Goal: Find specific fact: Find specific fact

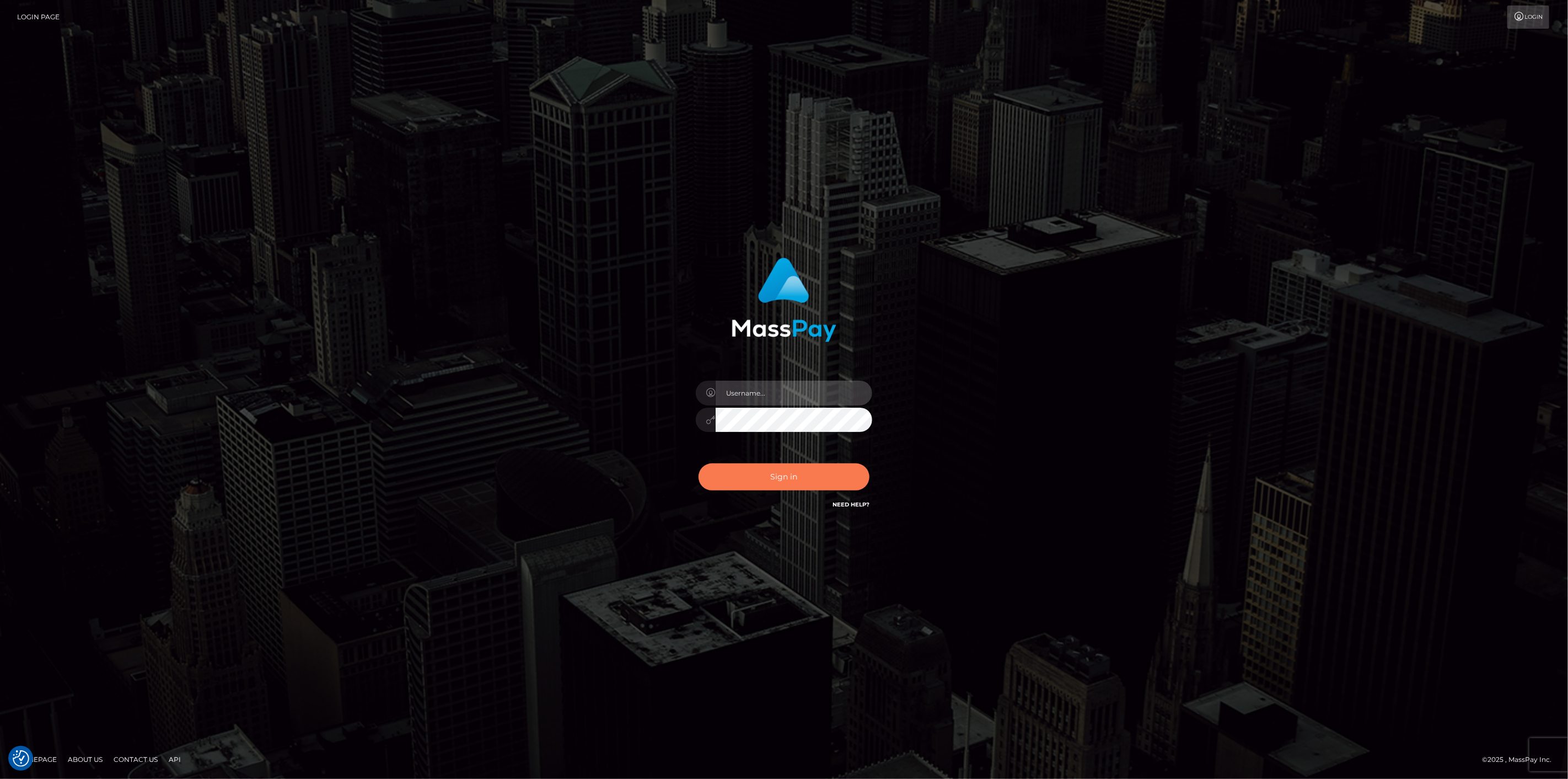
type input "scott.cm"
click at [860, 480] on button "Sign in" at bounding box center [784, 477] width 171 height 27
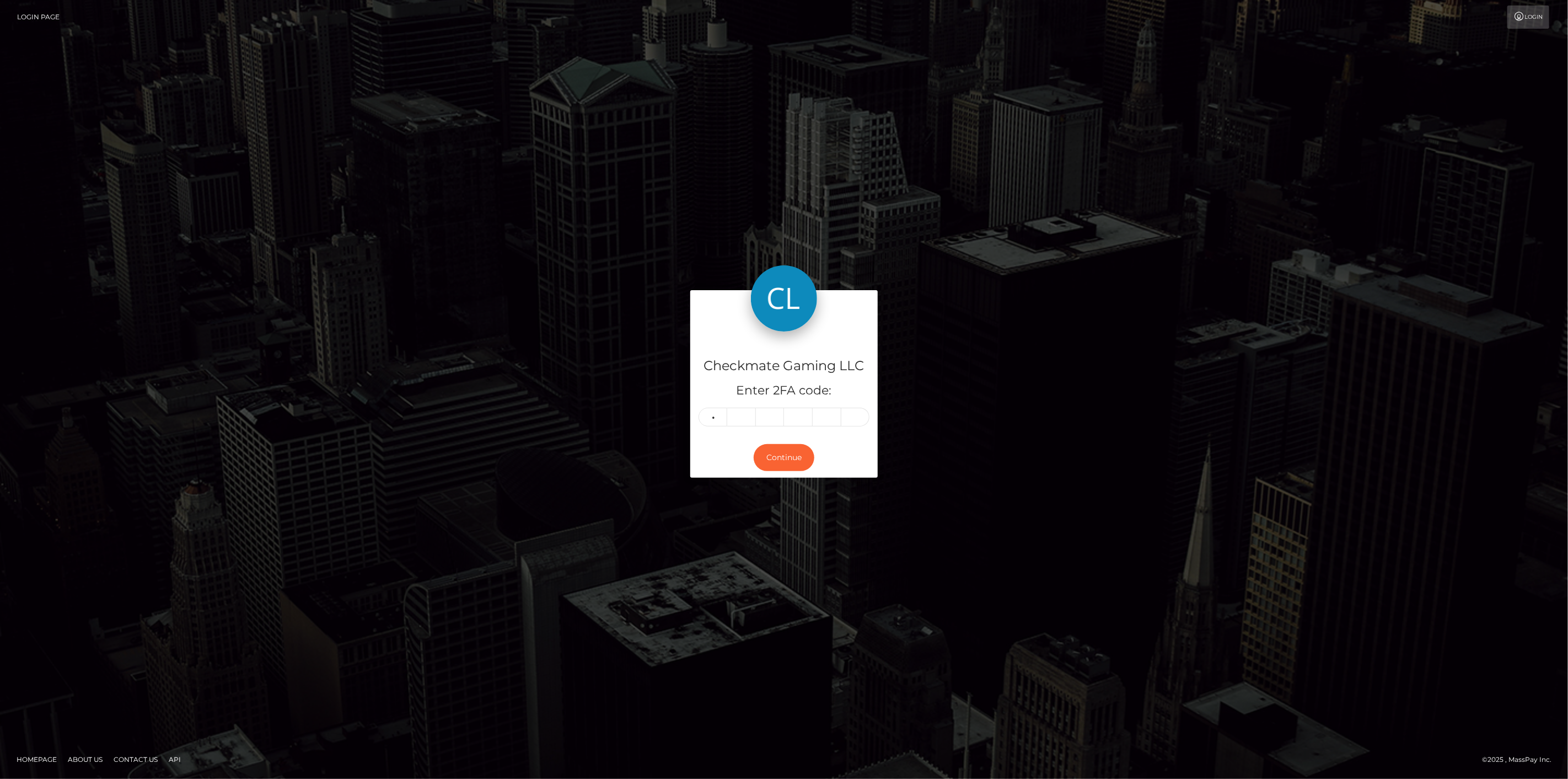
type input "8"
type input "5"
type input "3"
type input "7"
type input "9"
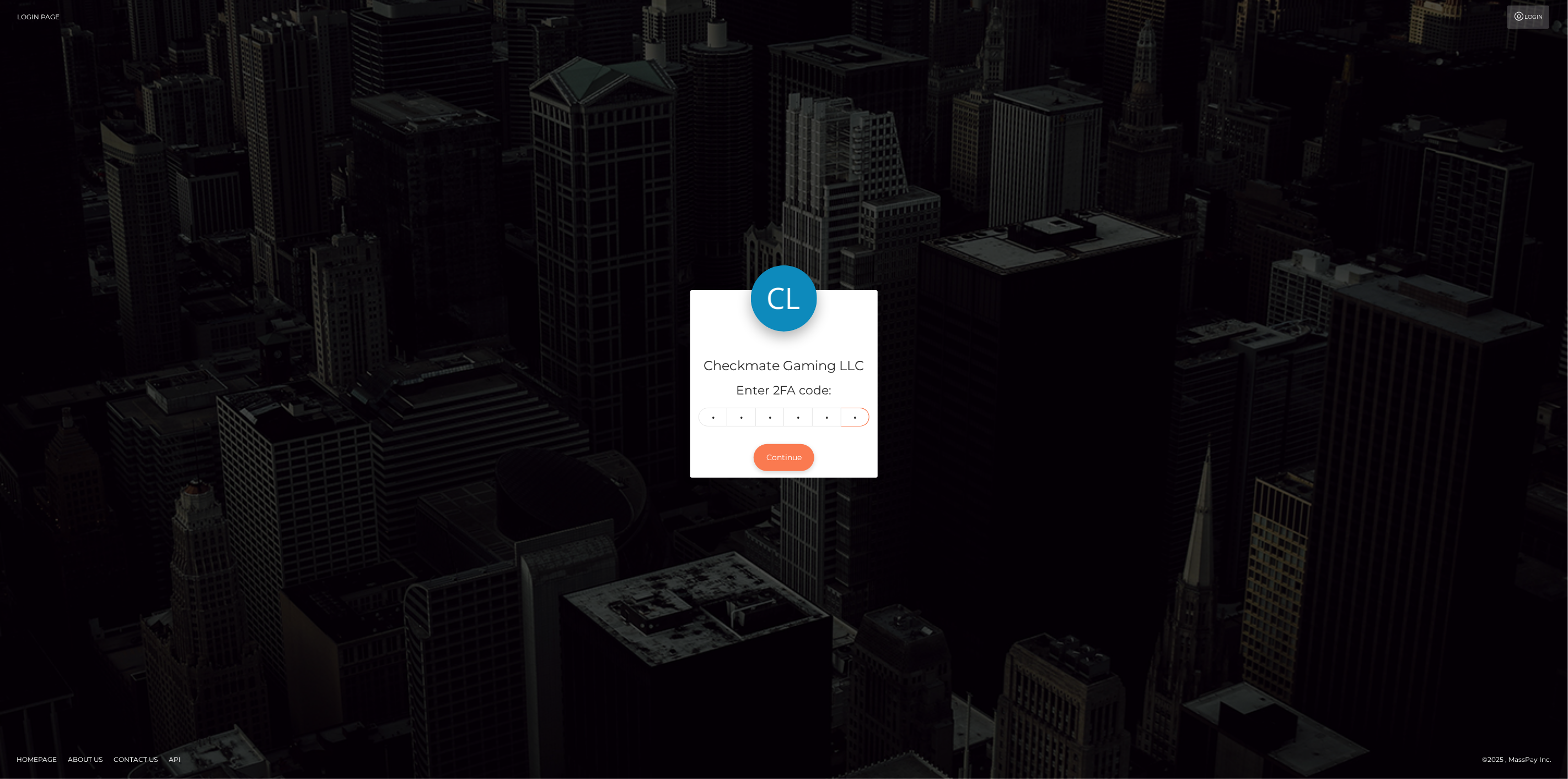
type input "7"
click at [783, 465] on button "Continue" at bounding box center [784, 457] width 60 height 27
click at [790, 457] on button "Continue" at bounding box center [784, 457] width 60 height 27
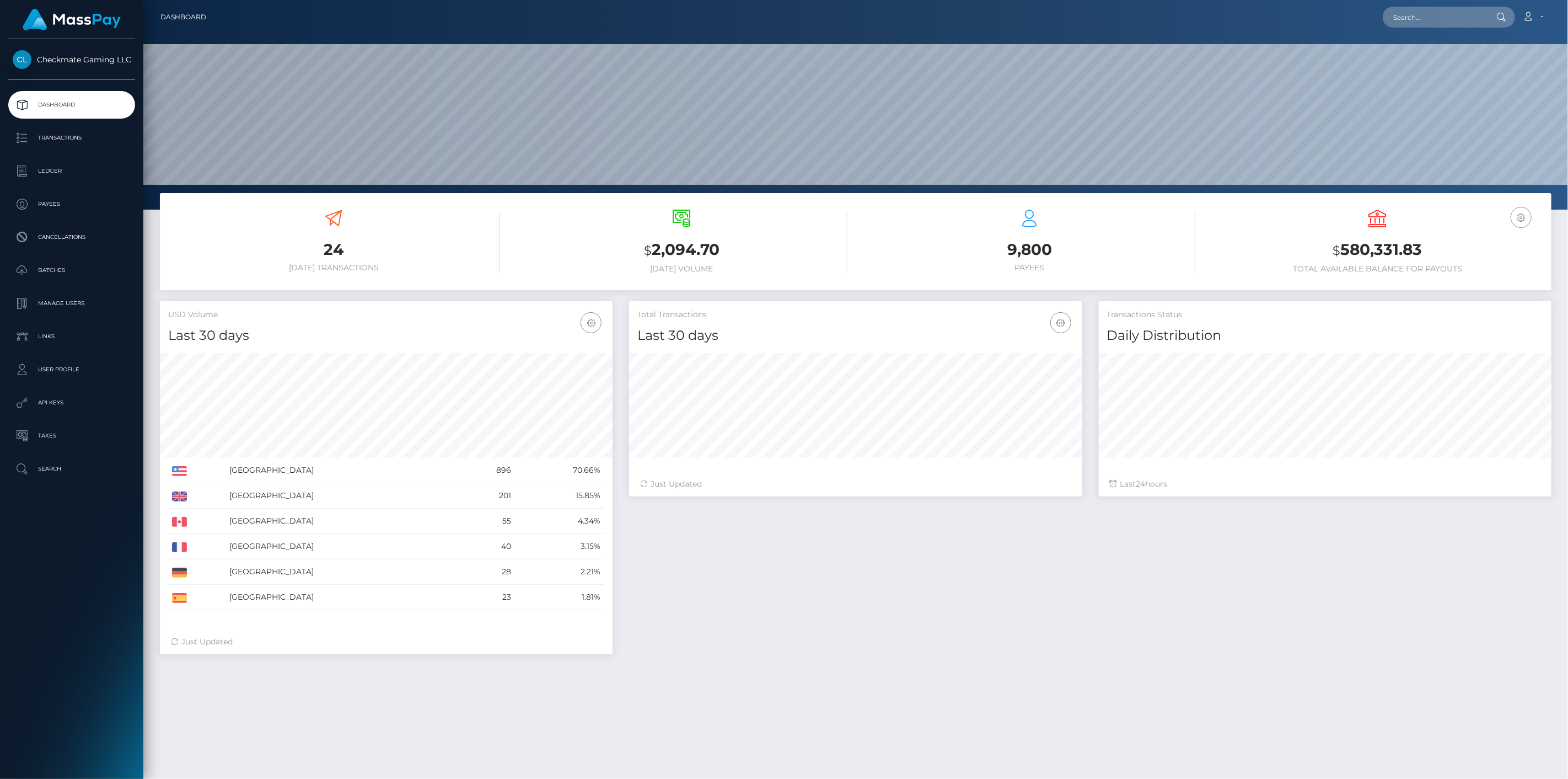
scroll to position [195, 453]
click at [62, 204] on p "Payees" at bounding box center [72, 204] width 118 height 17
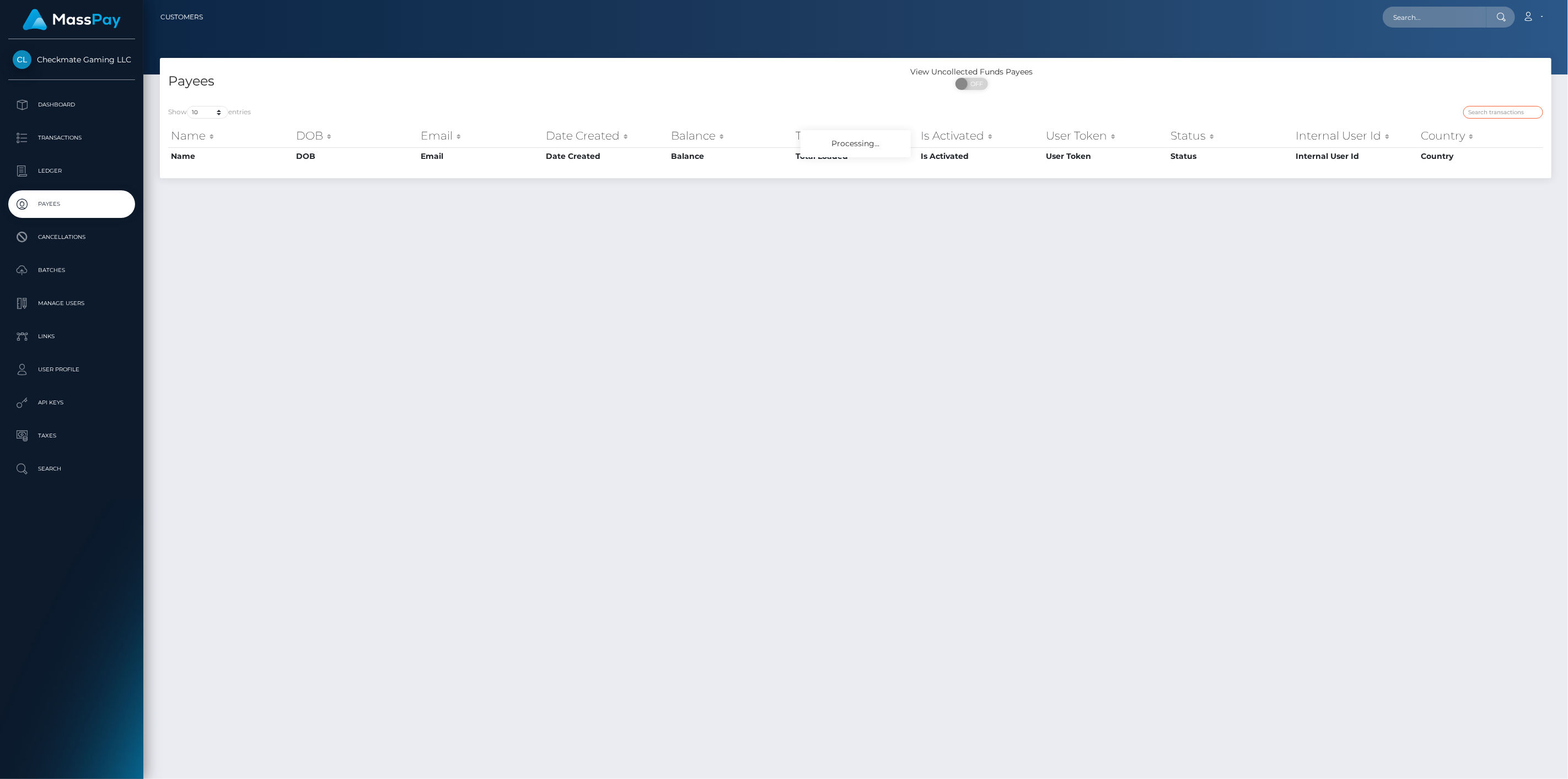
click at [1504, 114] on input "search" at bounding box center [1503, 113] width 80 height 13
paste input "911331"
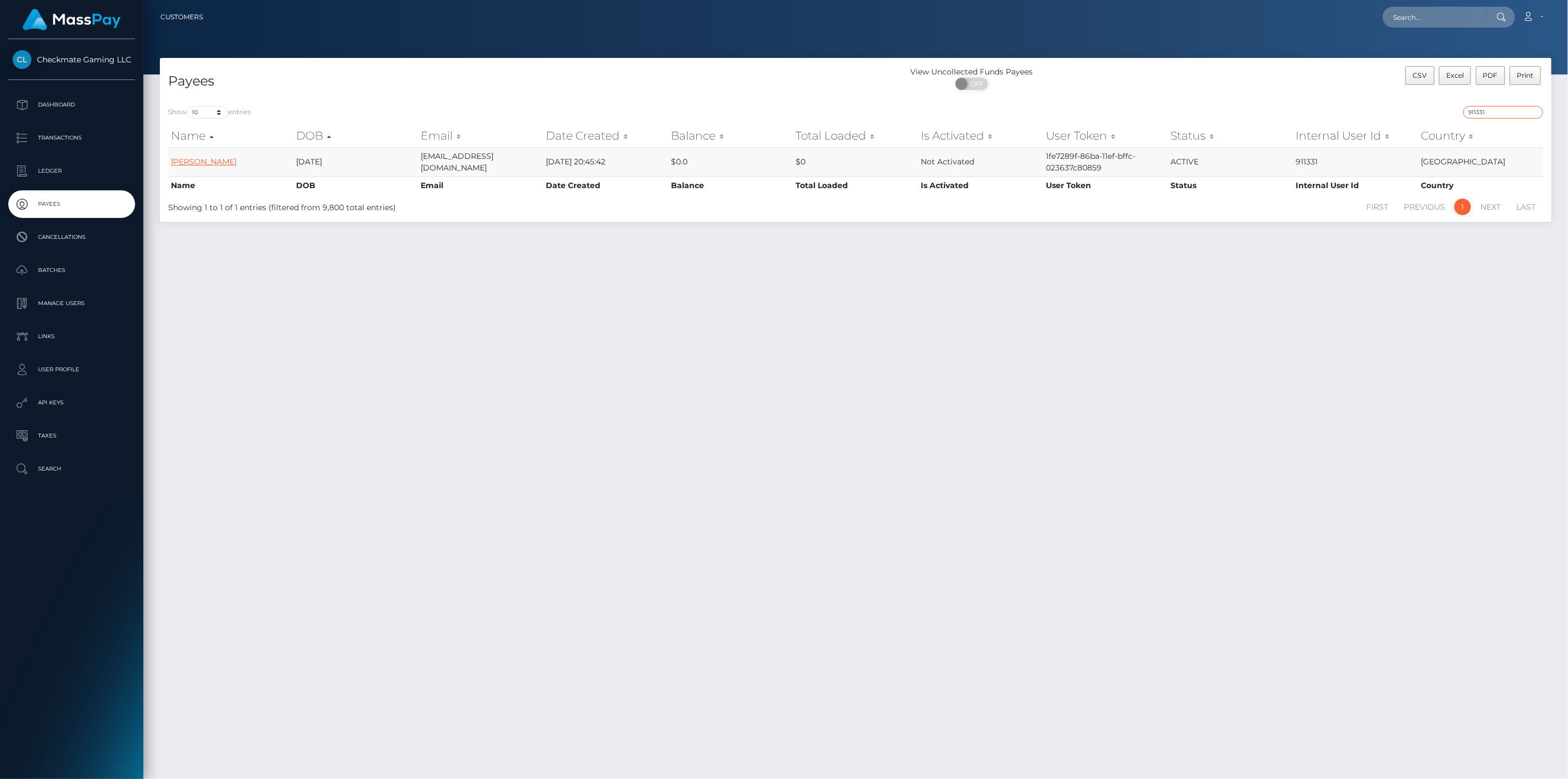
type input "911331"
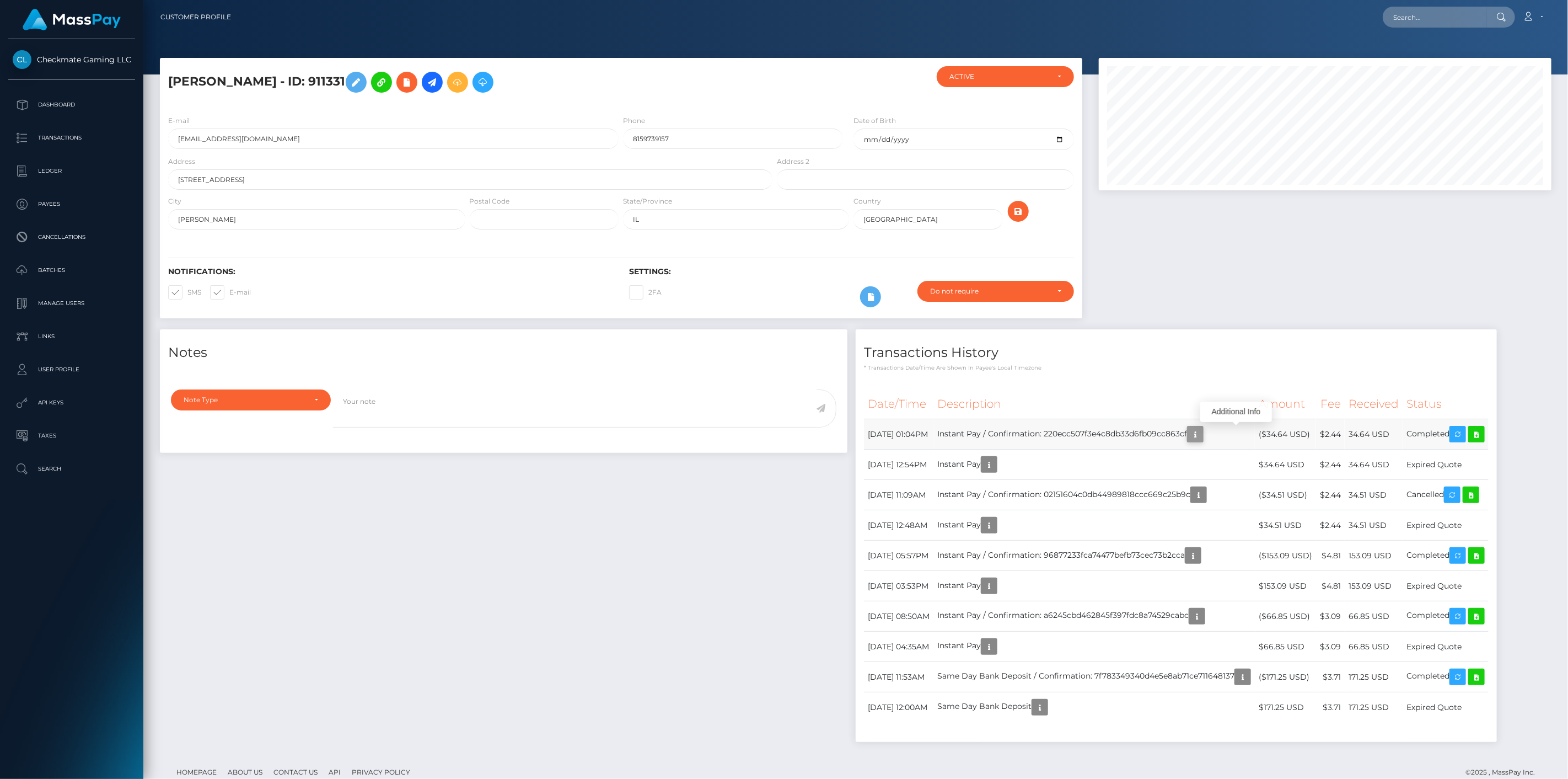
scroll to position [132, 453]
click at [1202, 436] on icon "button" at bounding box center [1195, 434] width 13 height 14
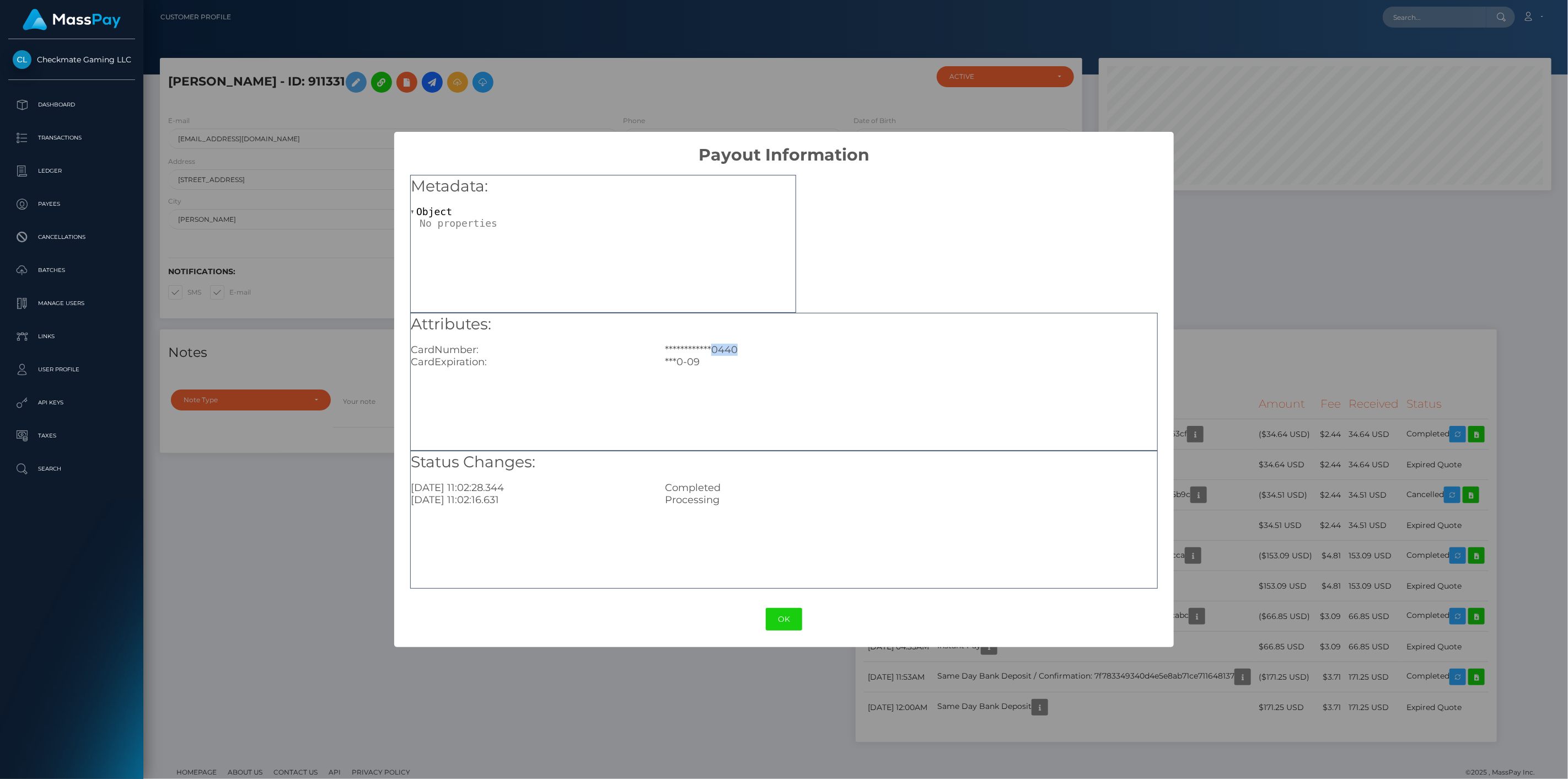
drag, startPoint x: 744, startPoint y: 354, endPoint x: 714, endPoint y: 354, distance: 30.0
click at [714, 354] on div "**********" at bounding box center [911, 349] width 508 height 12
copy div "0440"
